Goal: Navigation & Orientation: Understand site structure

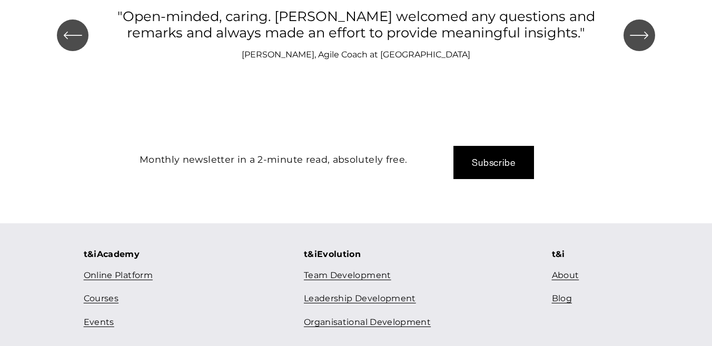
scroll to position [1197, 0]
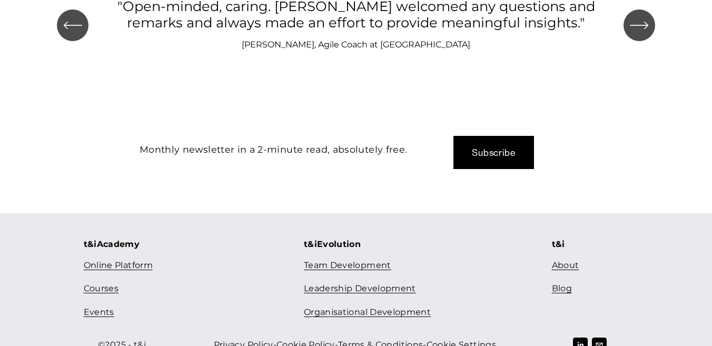
click at [96, 258] on link "Online Platform" at bounding box center [118, 265] width 69 height 15
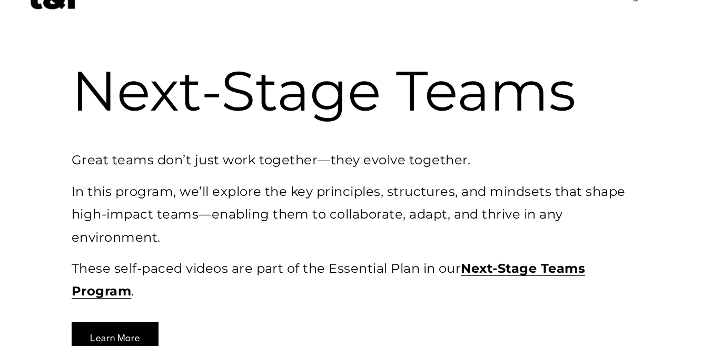
scroll to position [101, 0]
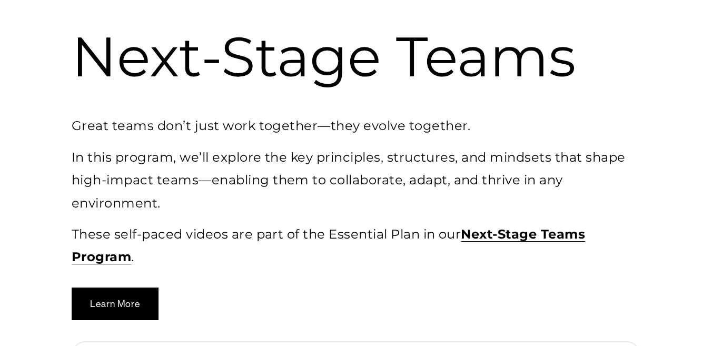
click at [520, 234] on strong "Next-Stage Teams Program" at bounding box center [329, 246] width 514 height 38
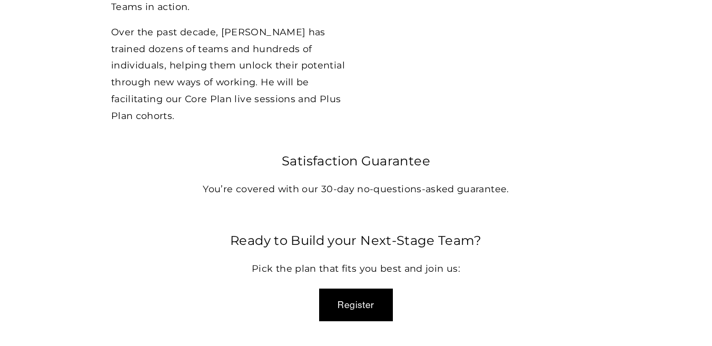
scroll to position [3174, 0]
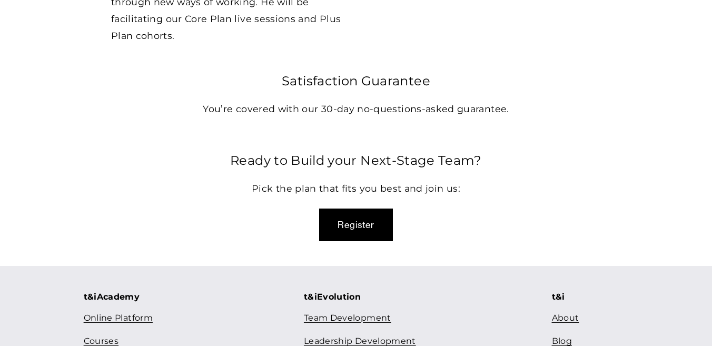
click at [326, 334] on link "Leadership Development" at bounding box center [360, 341] width 112 height 15
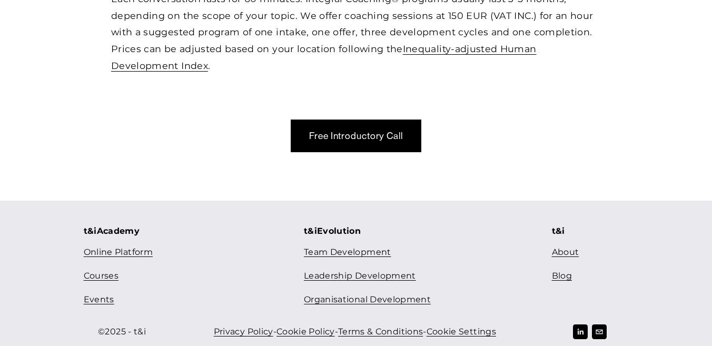
scroll to position [771, 0]
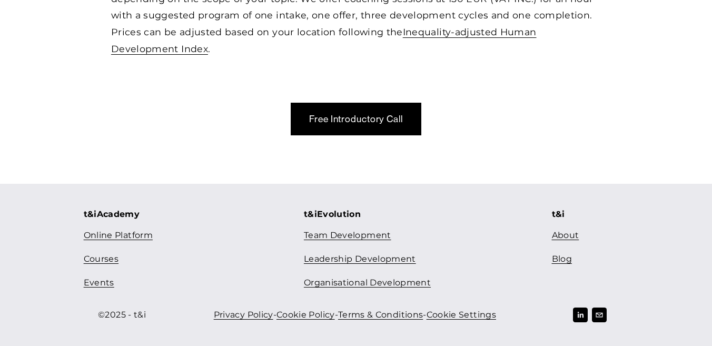
click at [328, 234] on link "Team Development" at bounding box center [347, 235] width 87 height 15
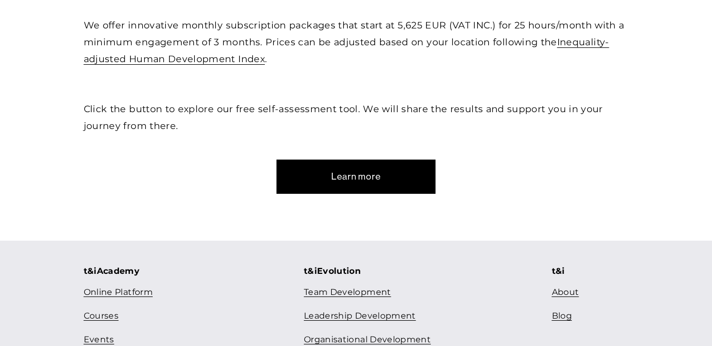
scroll to position [571, 0]
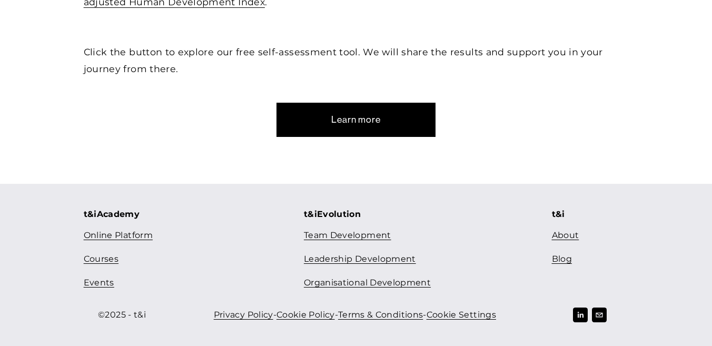
click at [341, 282] on link "Organisational Development" at bounding box center [367, 283] width 127 height 15
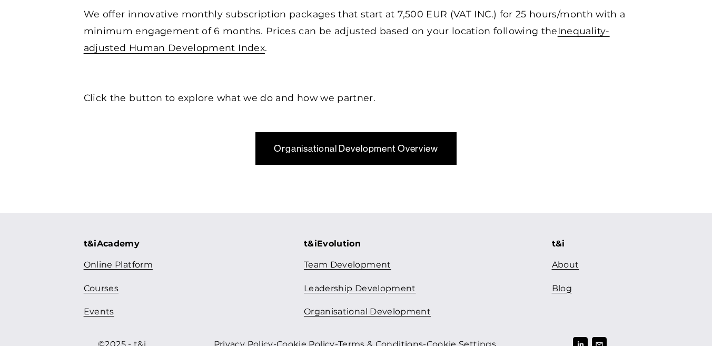
scroll to position [546, 0]
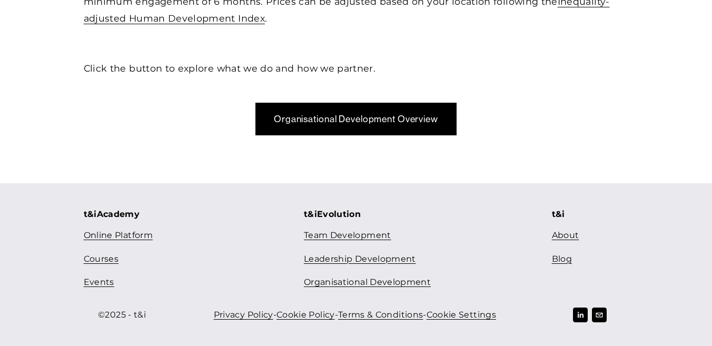
click at [107, 260] on link "Courses" at bounding box center [101, 259] width 35 height 15
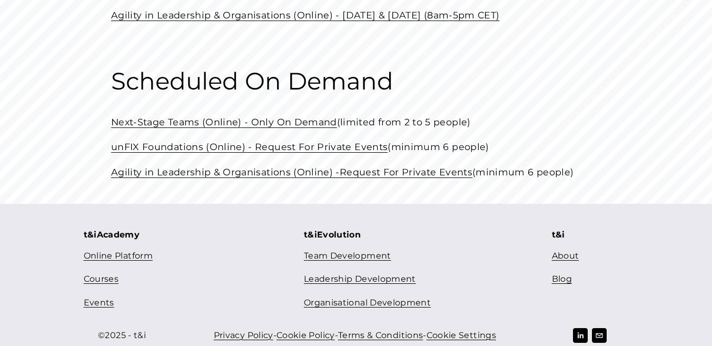
scroll to position [502, 0]
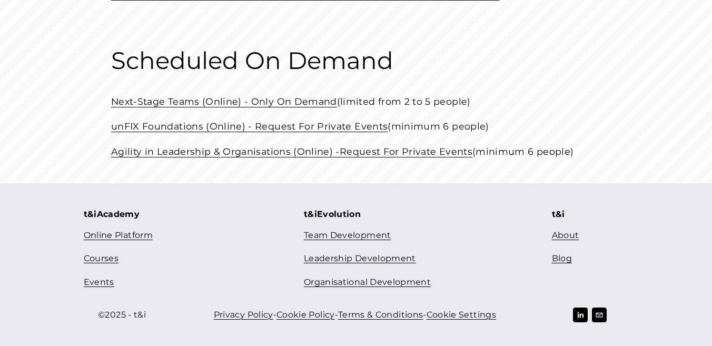
click at [100, 278] on link "Events" at bounding box center [99, 282] width 31 height 15
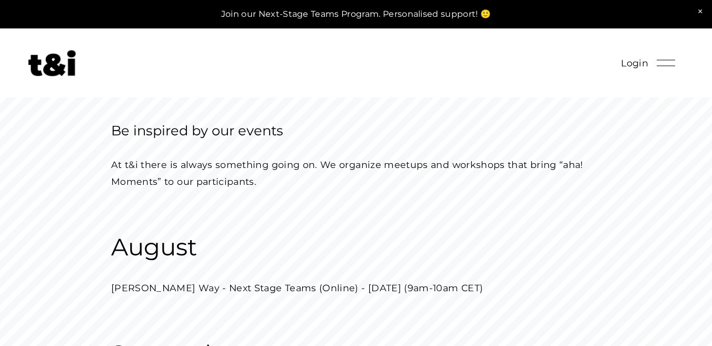
click at [45, 56] on img at bounding box center [51, 63] width 47 height 26
